Goal: Task Accomplishment & Management: Manage account settings

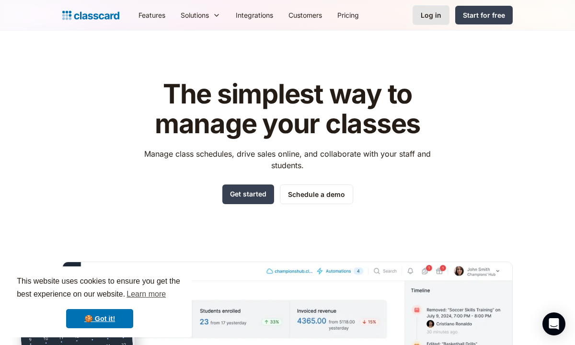
click at [436, 14] on div "Log in" at bounding box center [431, 15] width 21 height 10
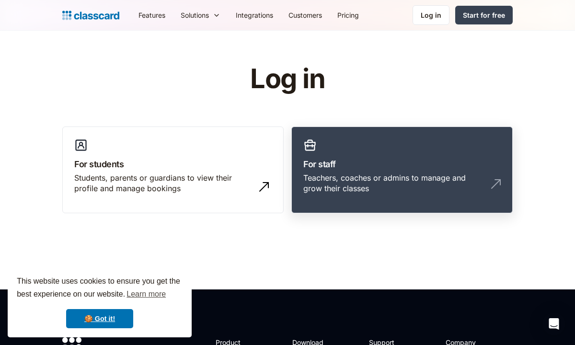
click at [364, 159] on h3 "For staff" at bounding box center [401, 164] width 197 height 13
